Goal: Information Seeking & Learning: Learn about a topic

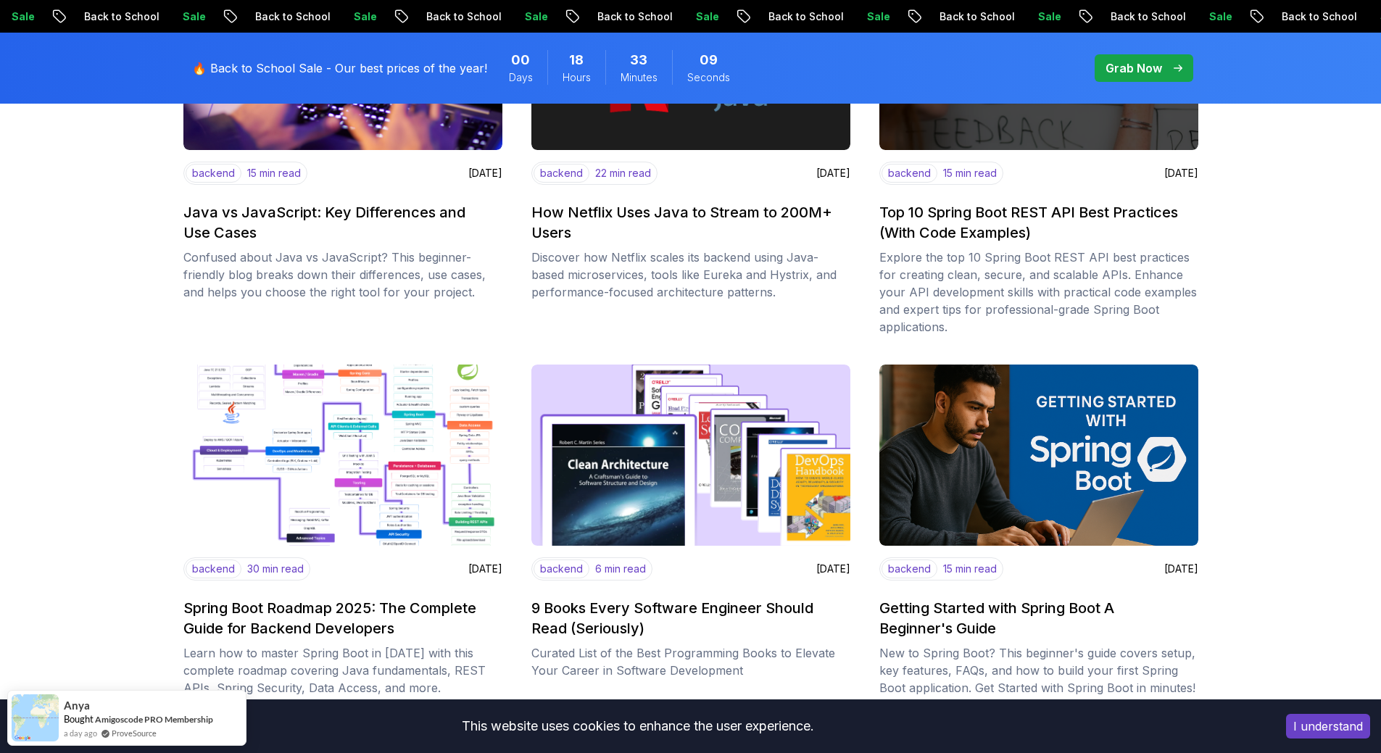
scroll to position [1087, 0]
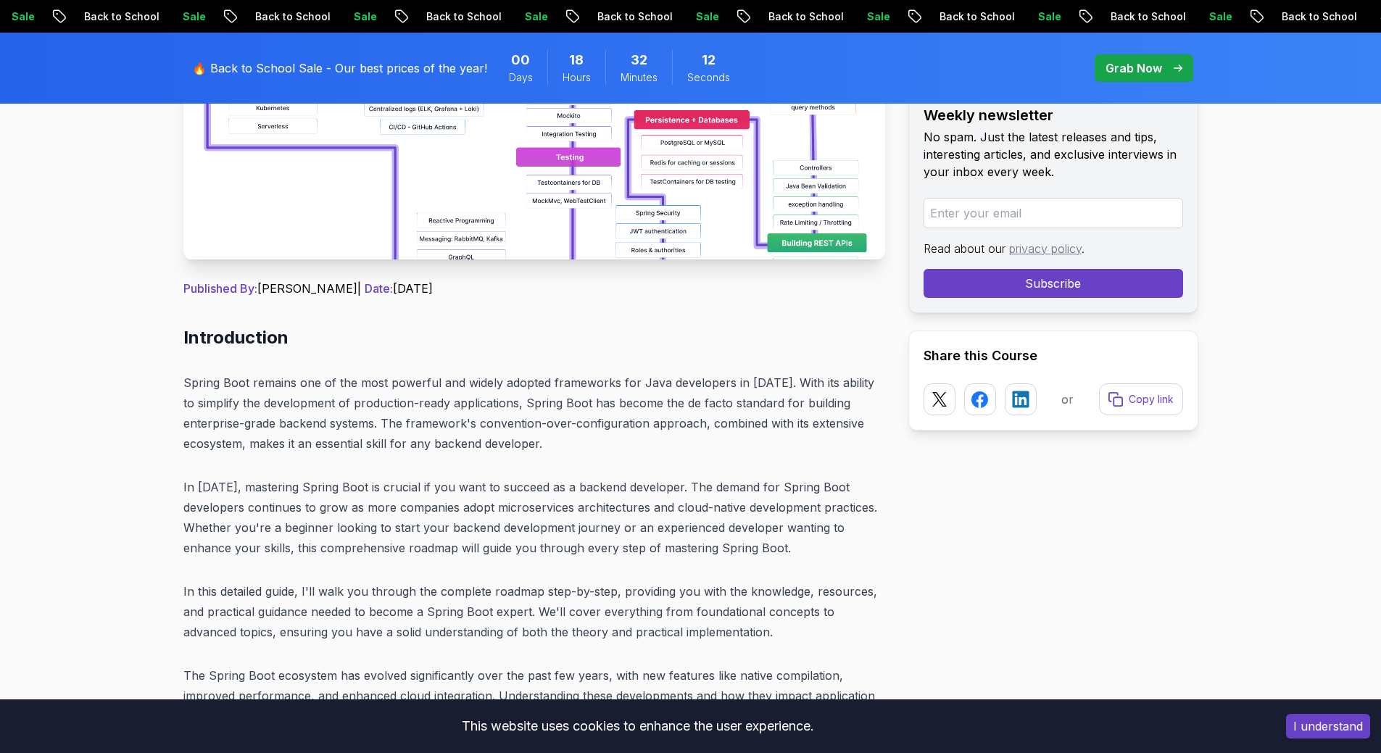
scroll to position [435, 0]
click at [262, 288] on p "Published By: Nelson Djalo | Date: April 28, 2025" at bounding box center [534, 290] width 702 height 17
